Goal: Check status: Check status

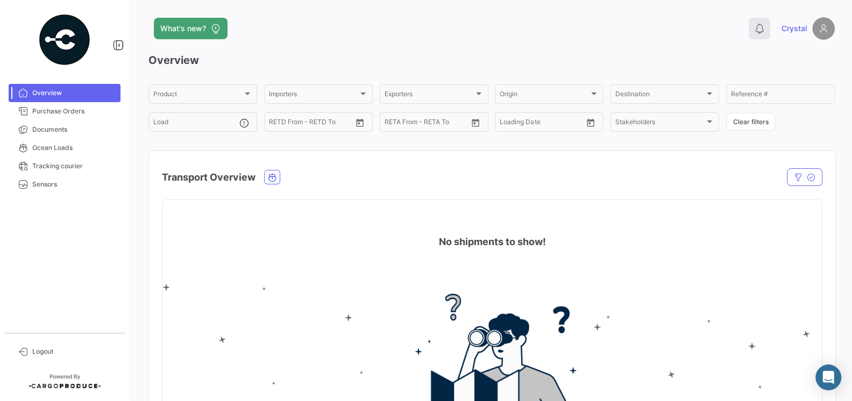
click at [755, 25] on icon at bounding box center [759, 28] width 11 height 11
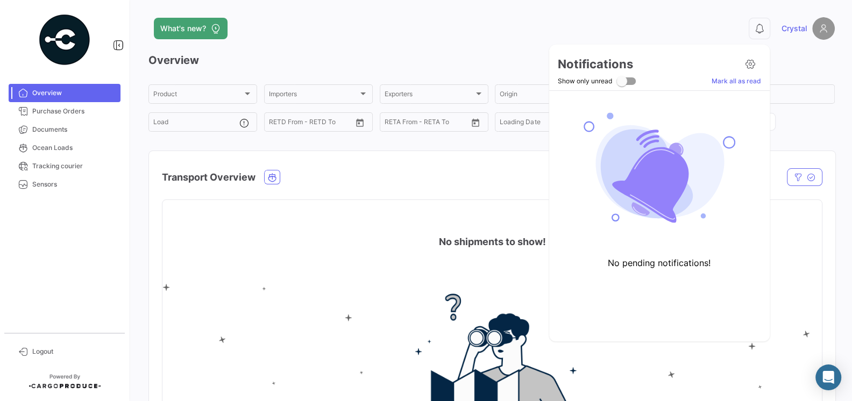
click at [623, 84] on span at bounding box center [621, 81] width 11 height 11
click at [621, 85] on input "Show only unread" at bounding box center [621, 85] width 1 height 1
checkbox input "true"
click at [749, 66] on icon at bounding box center [750, 64] width 11 height 11
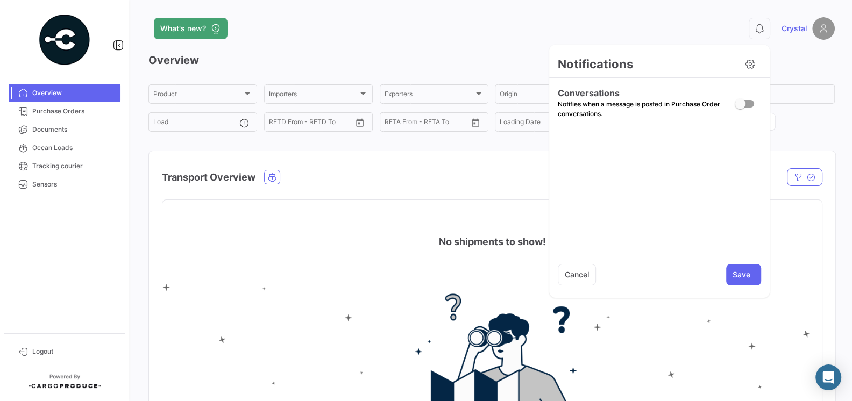
click at [742, 99] on span at bounding box center [739, 103] width 11 height 11
click at [740, 108] on input "checkbox" at bounding box center [739, 108] width 1 height 1
checkbox input "true"
click at [738, 275] on button "Save" at bounding box center [743, 275] width 35 height 22
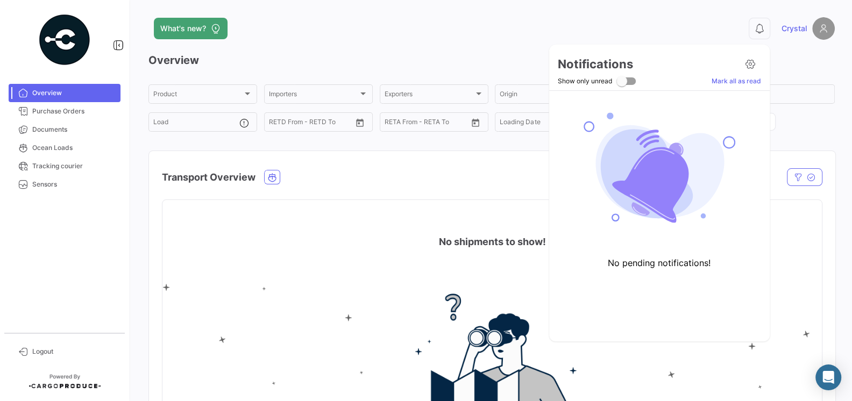
click at [425, 178] on div at bounding box center [426, 200] width 852 height 401
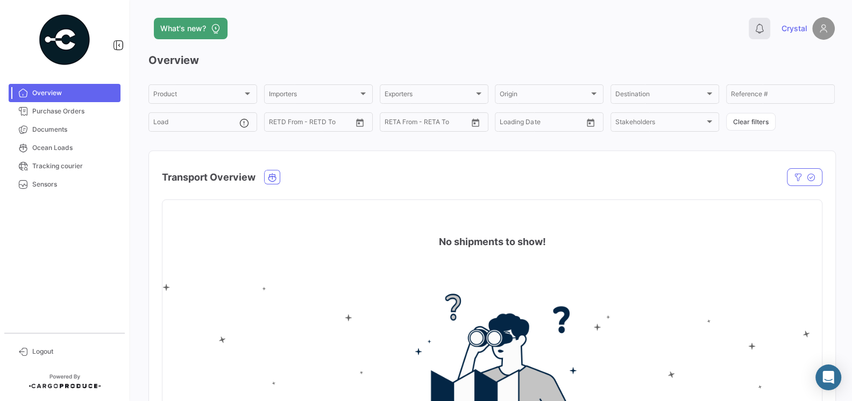
click at [758, 28] on icon at bounding box center [759, 28] width 11 height 11
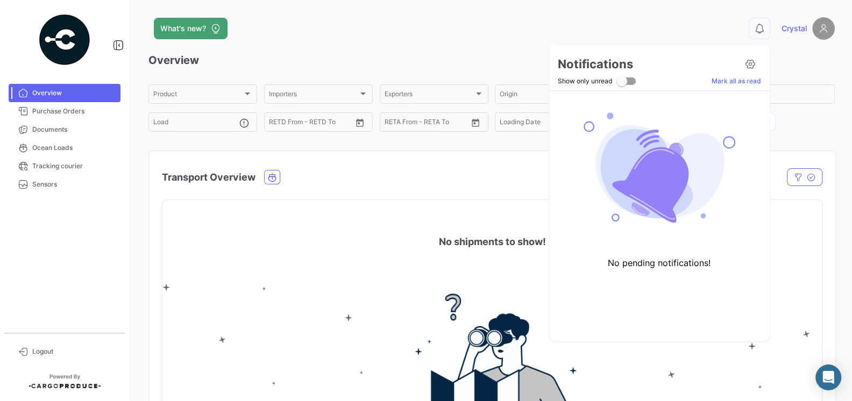
click at [624, 80] on span at bounding box center [621, 81] width 11 height 11
click at [621, 85] on input "Show only unread" at bounding box center [621, 85] width 1 height 1
checkbox input "true"
click at [751, 63] on icon at bounding box center [750, 64] width 11 height 11
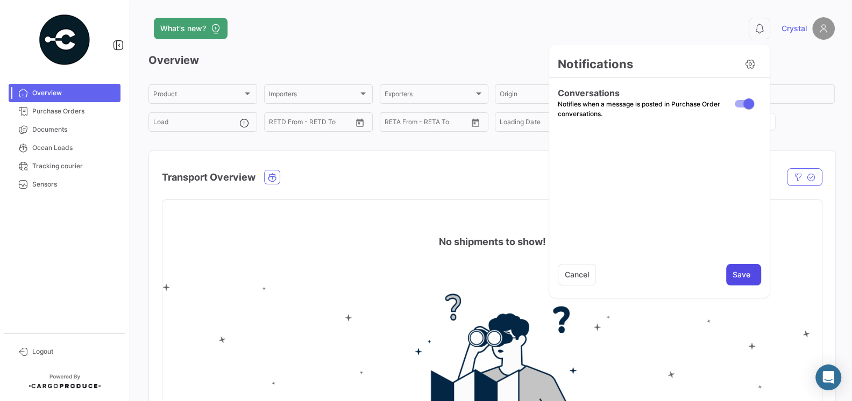
click at [740, 273] on button "Save" at bounding box center [743, 275] width 35 height 22
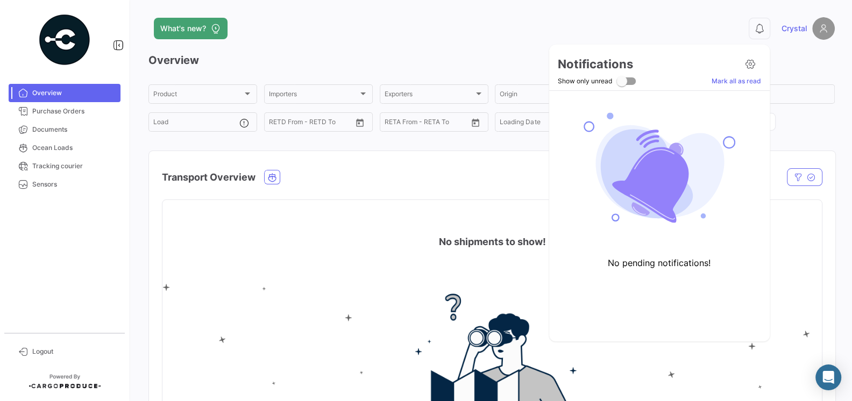
click at [402, 52] on div at bounding box center [426, 200] width 852 height 401
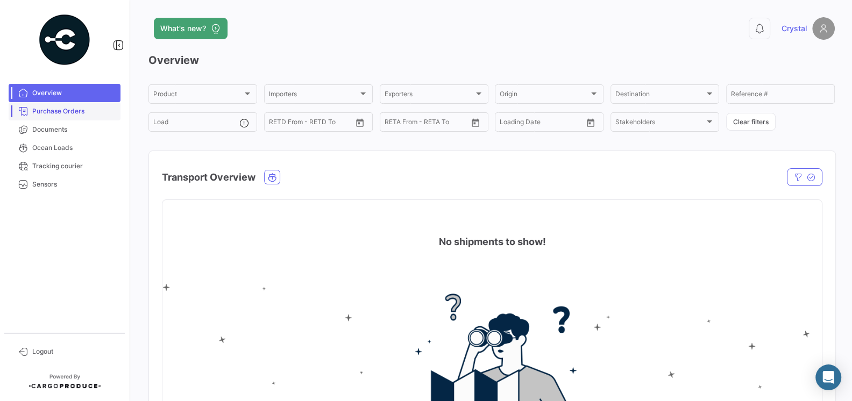
click at [67, 115] on span "Purchase Orders" at bounding box center [74, 111] width 84 height 10
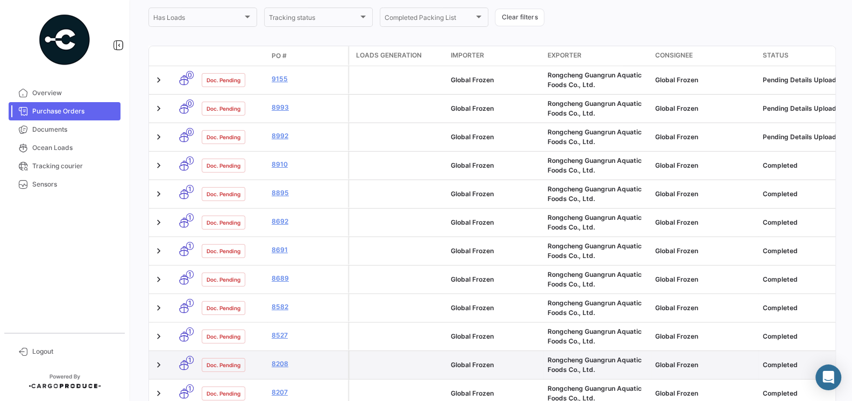
scroll to position [81, 0]
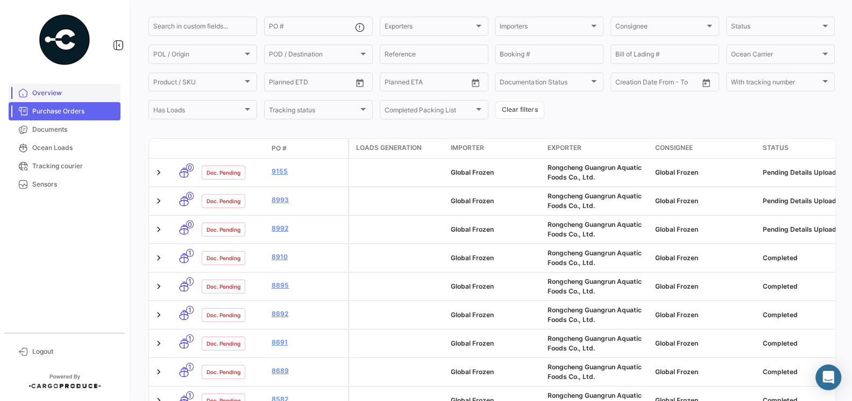
click at [59, 91] on span "Overview" at bounding box center [74, 93] width 84 height 10
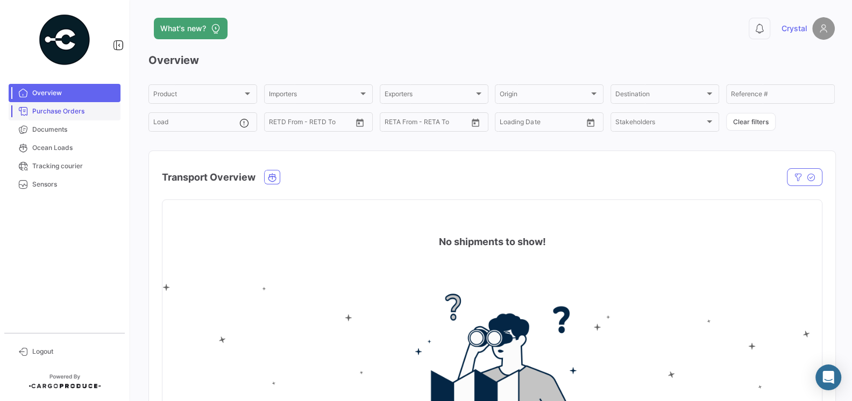
click at [67, 114] on span "Purchase Orders" at bounding box center [74, 111] width 84 height 10
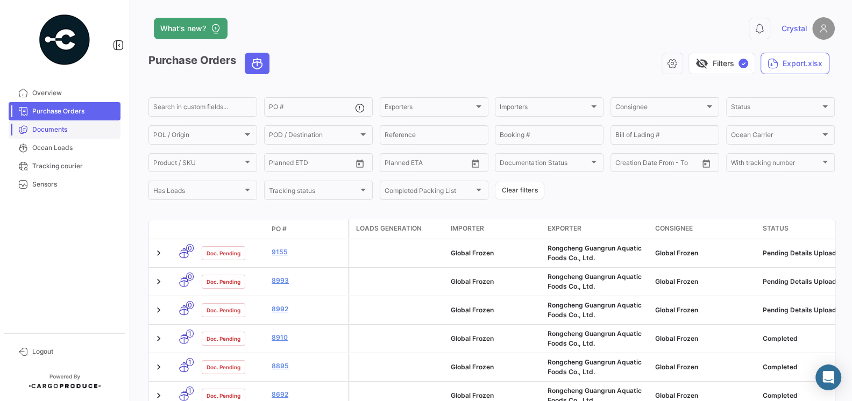
click at [61, 126] on span "Documents" at bounding box center [74, 130] width 84 height 10
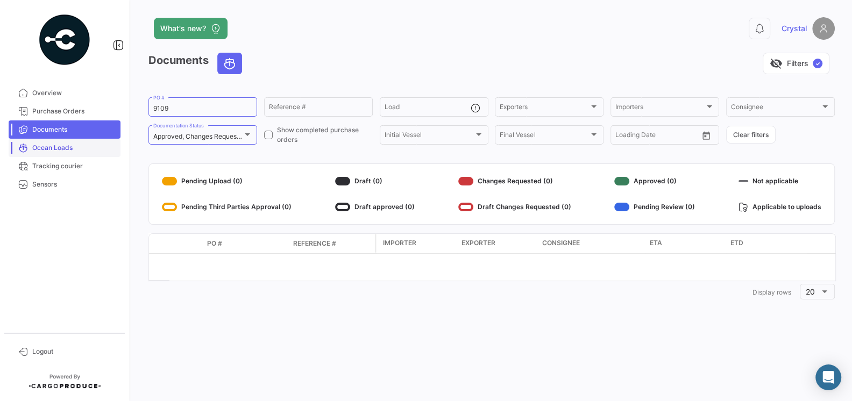
click at [69, 147] on span "Ocean Loads" at bounding box center [74, 148] width 84 height 10
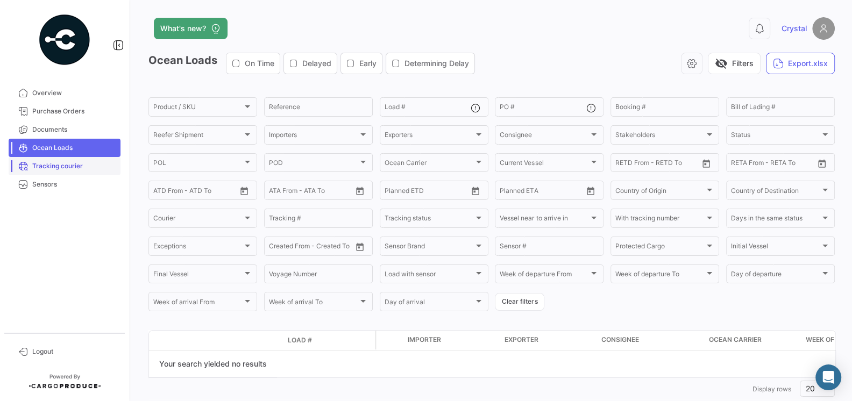
click at [70, 169] on span "Tracking courier" at bounding box center [74, 166] width 84 height 10
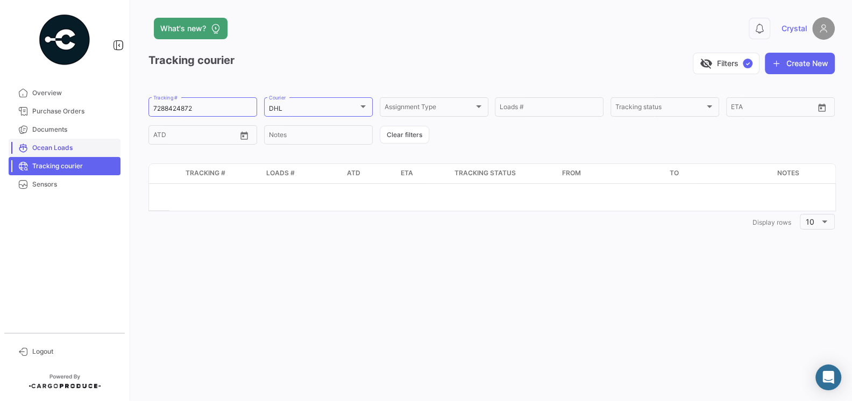
click at [68, 149] on span "Ocean Loads" at bounding box center [74, 148] width 84 height 10
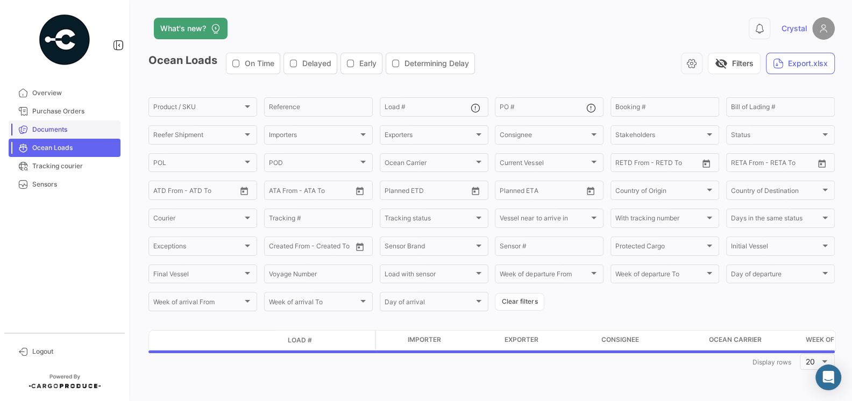
click at [64, 130] on span "Documents" at bounding box center [74, 130] width 84 height 10
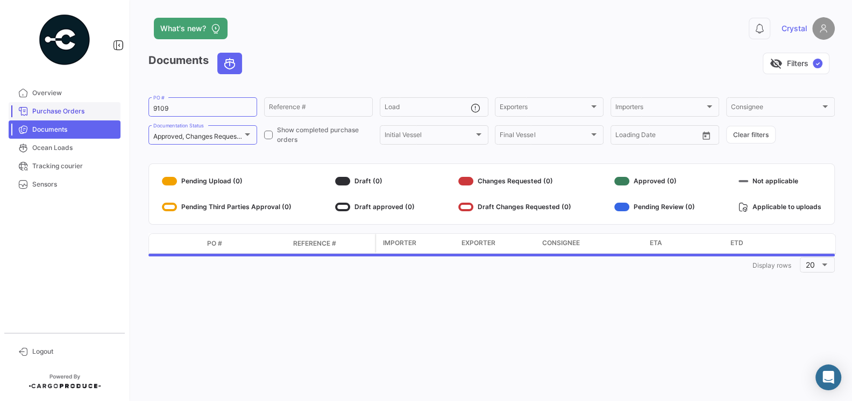
click at [66, 112] on span "Purchase Orders" at bounding box center [74, 111] width 84 height 10
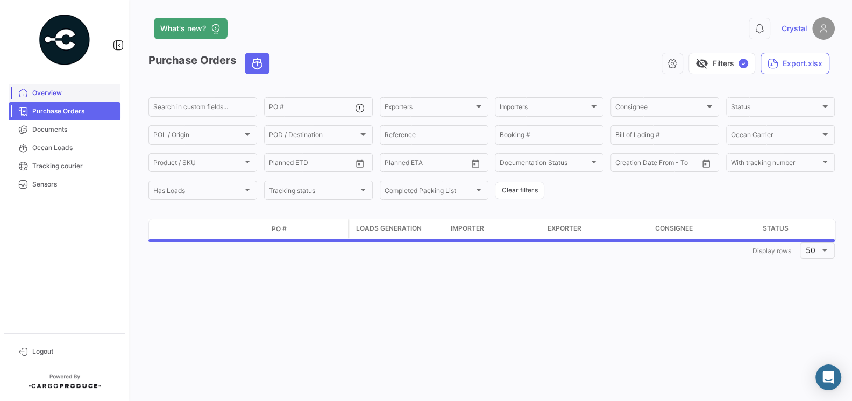
click at [61, 91] on span "Overview" at bounding box center [74, 93] width 84 height 10
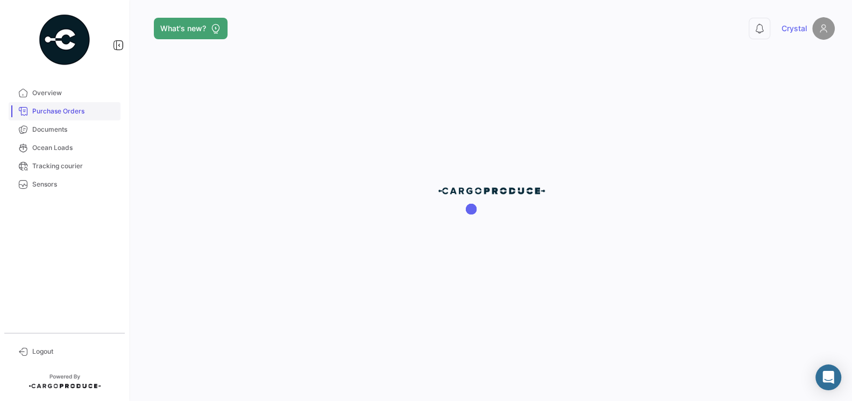
click at [77, 115] on span "Purchase Orders" at bounding box center [74, 111] width 84 height 10
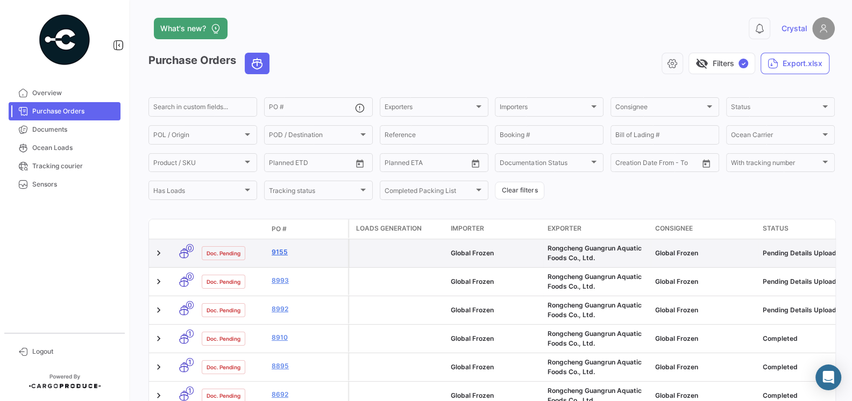
click at [283, 252] on link "9155" at bounding box center [308, 252] width 72 height 10
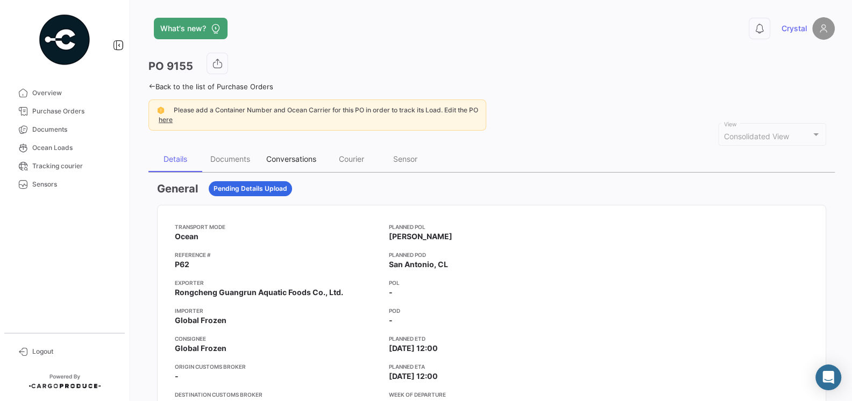
click at [299, 161] on div "Conversations" at bounding box center [291, 158] width 50 height 9
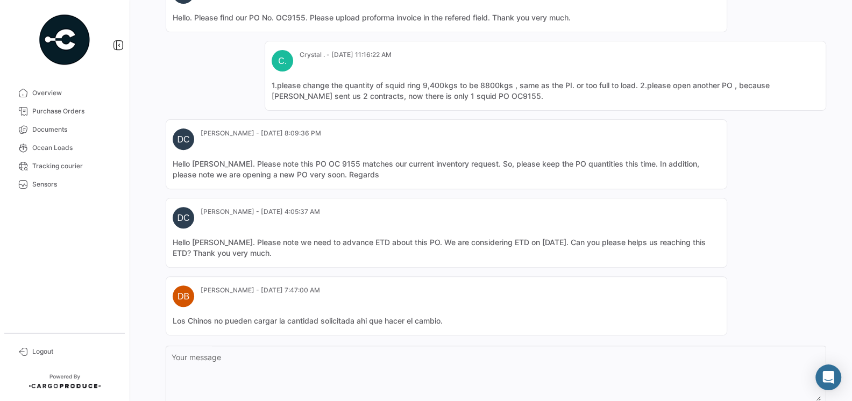
scroll to position [357, 0]
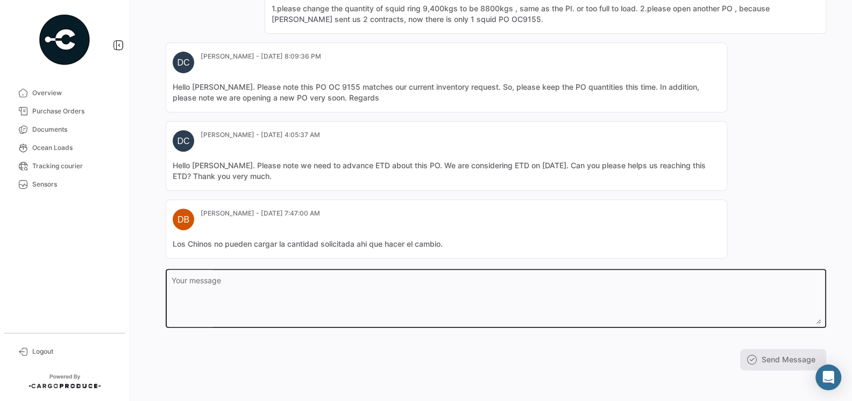
click at [374, 283] on textarea "Your message" at bounding box center [496, 300] width 649 height 47
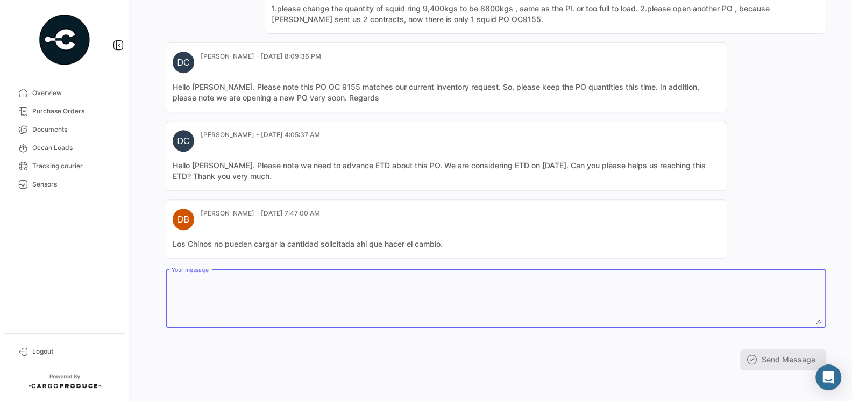
click at [247, 291] on textarea "Your message" at bounding box center [496, 300] width 649 height 47
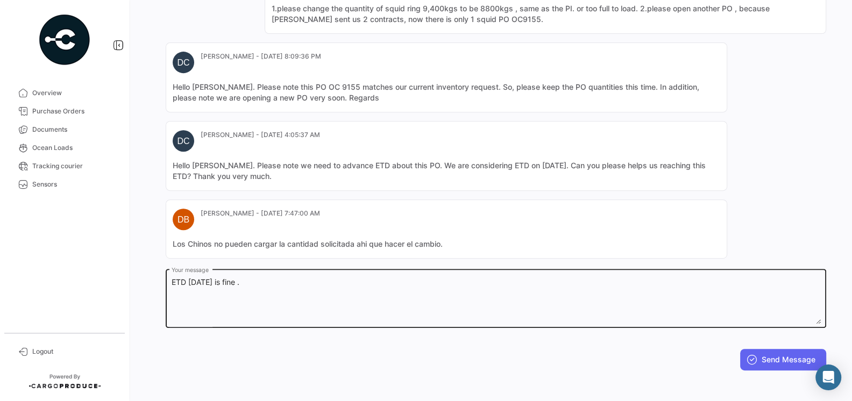
click at [282, 277] on textarea "ETD [DATE] is fine ." at bounding box center [496, 300] width 649 height 47
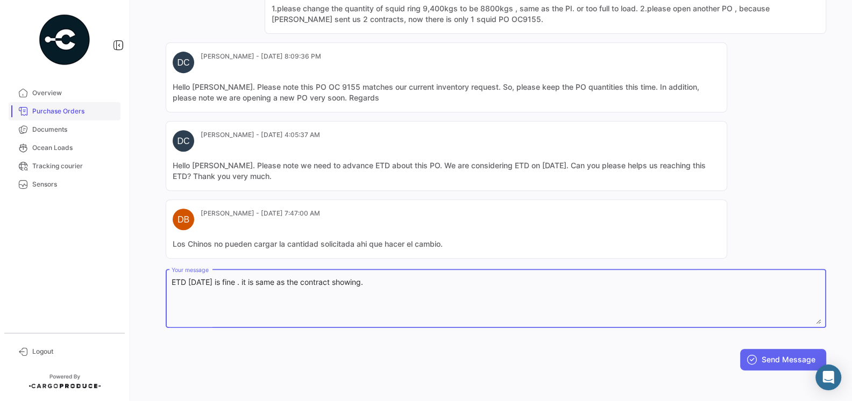
scroll to position [0, 0]
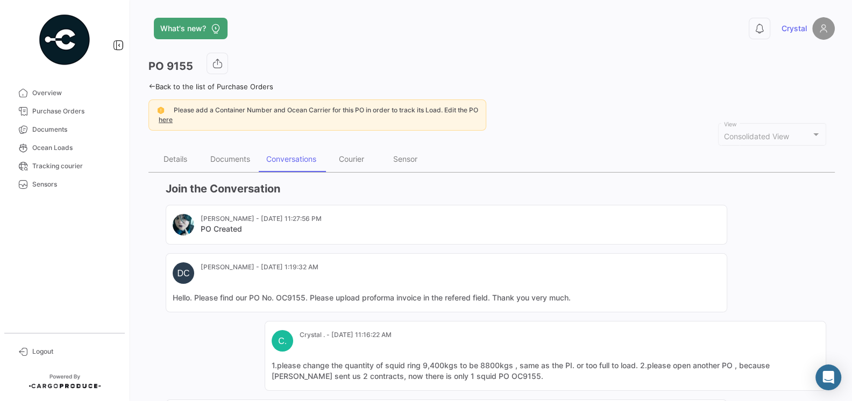
type textarea "ETD [DATE] is fine . it is same as the contract showing."
click at [225, 156] on div "Documents" at bounding box center [230, 158] width 40 height 9
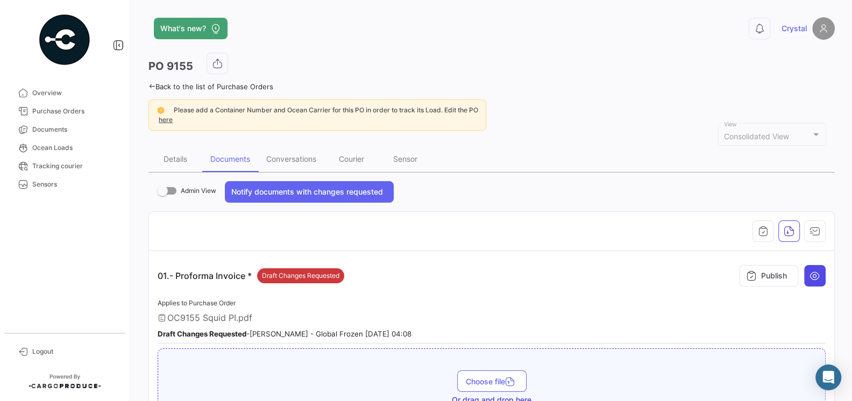
click at [819, 275] on icon at bounding box center [814, 275] width 11 height 11
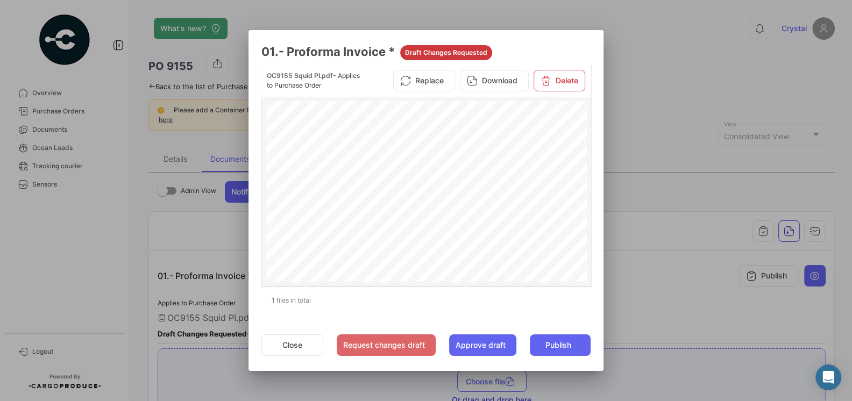
scroll to position [239, 0]
click at [295, 344] on button "Close" at bounding box center [292, 345] width 62 height 22
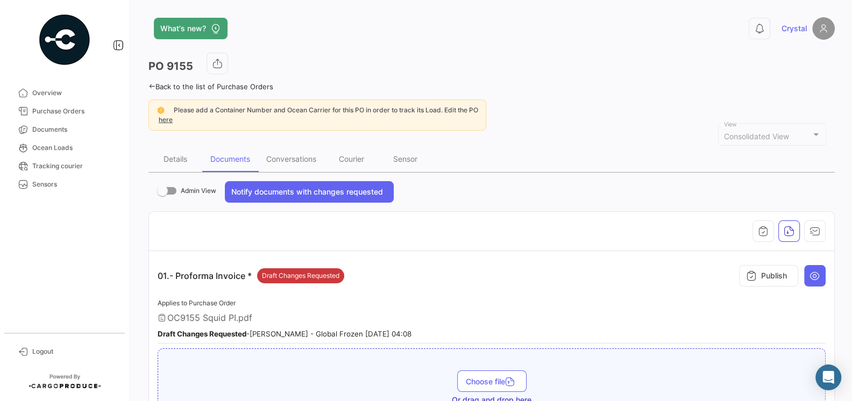
click at [393, 281] on div "01.- Proforma Invoice * Draft Changes Requested Publish" at bounding box center [492, 276] width 668 height 32
click at [55, 116] on link "Purchase Orders" at bounding box center [65, 111] width 112 height 18
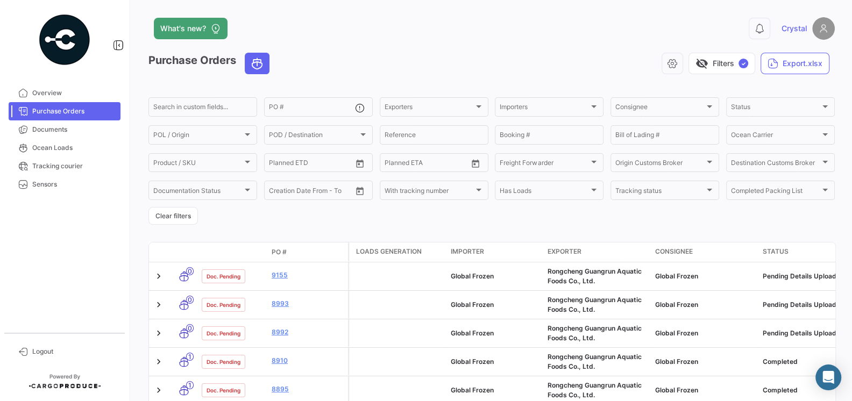
click at [58, 109] on span "Purchase Orders" at bounding box center [74, 111] width 84 height 10
click at [59, 94] on span "Overview" at bounding box center [74, 93] width 84 height 10
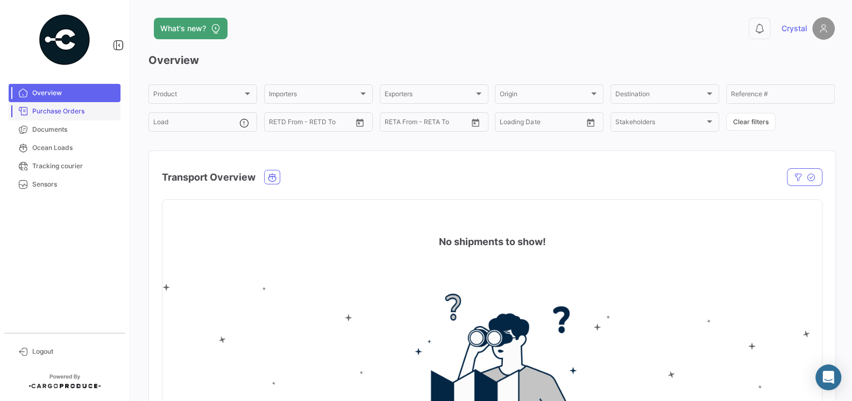
click at [72, 107] on span "Purchase Orders" at bounding box center [74, 111] width 84 height 10
